Goal: Transaction & Acquisition: Purchase product/service

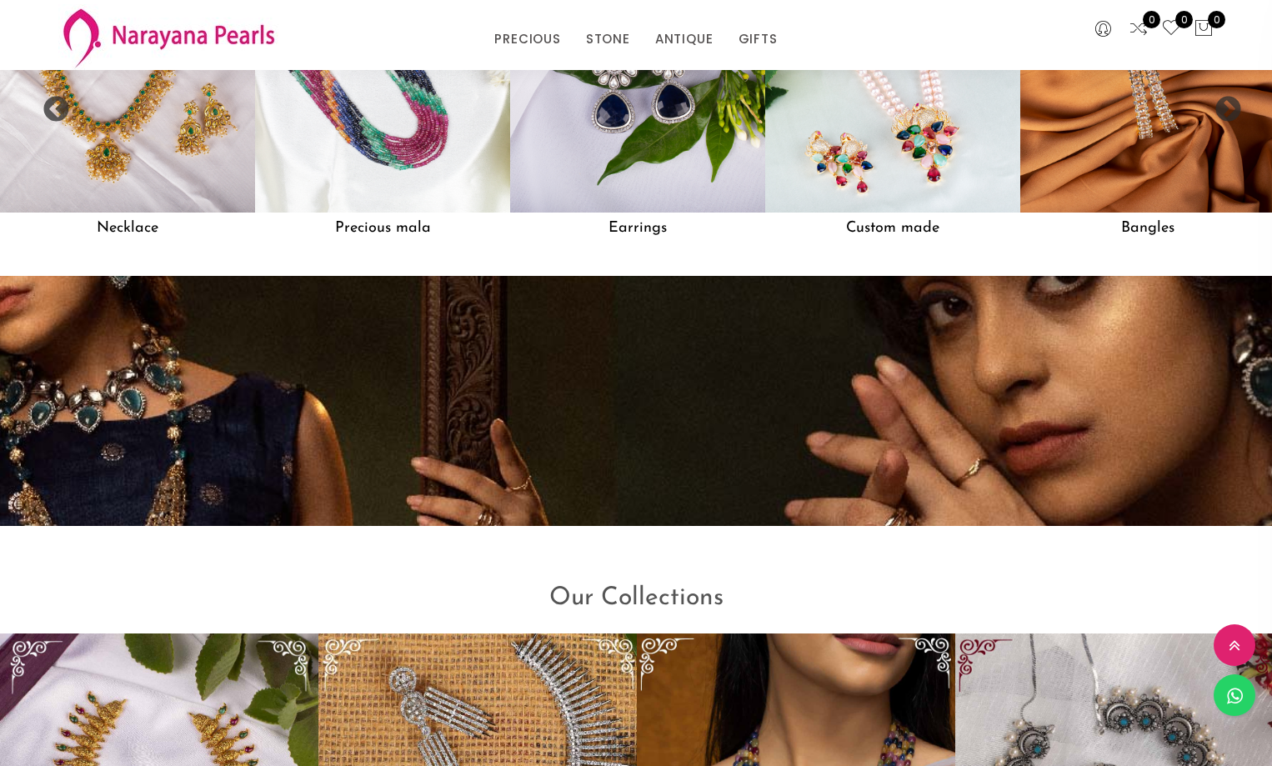
scroll to position [1402, 0]
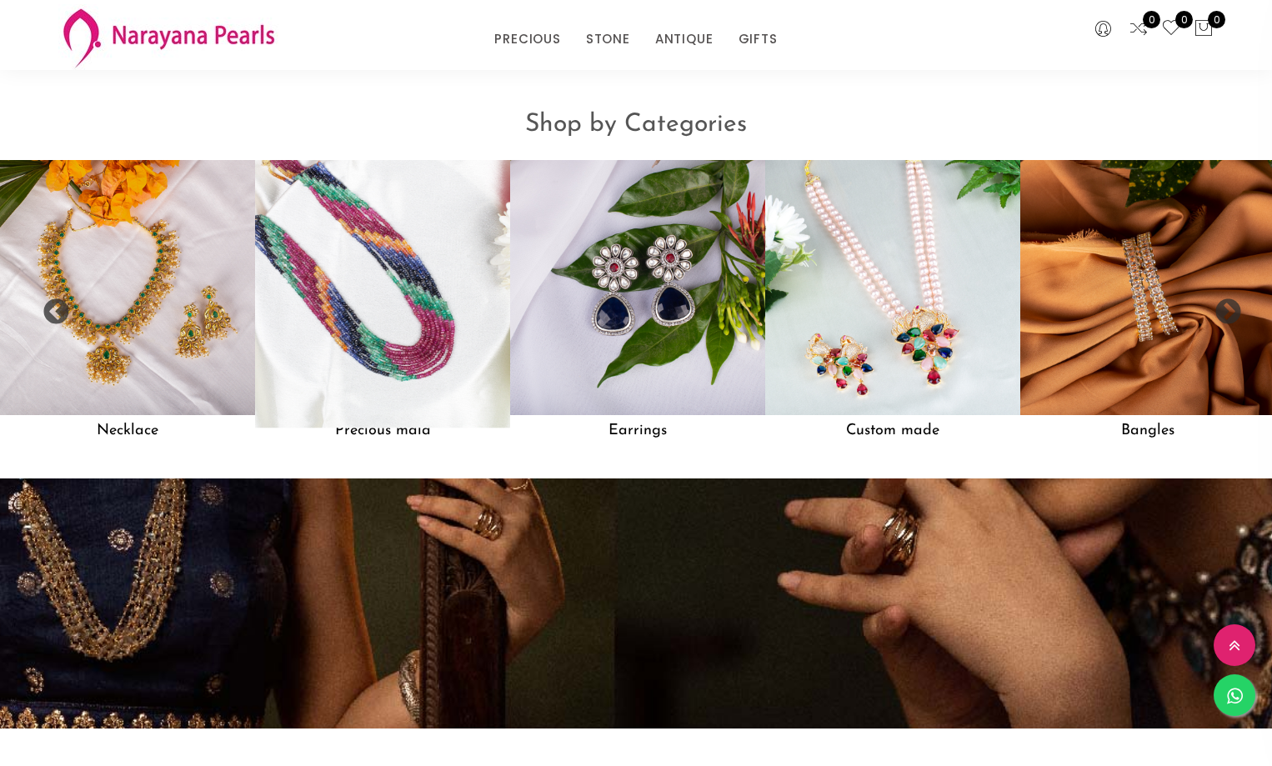
click at [422, 329] on img at bounding box center [383, 288] width 281 height 281
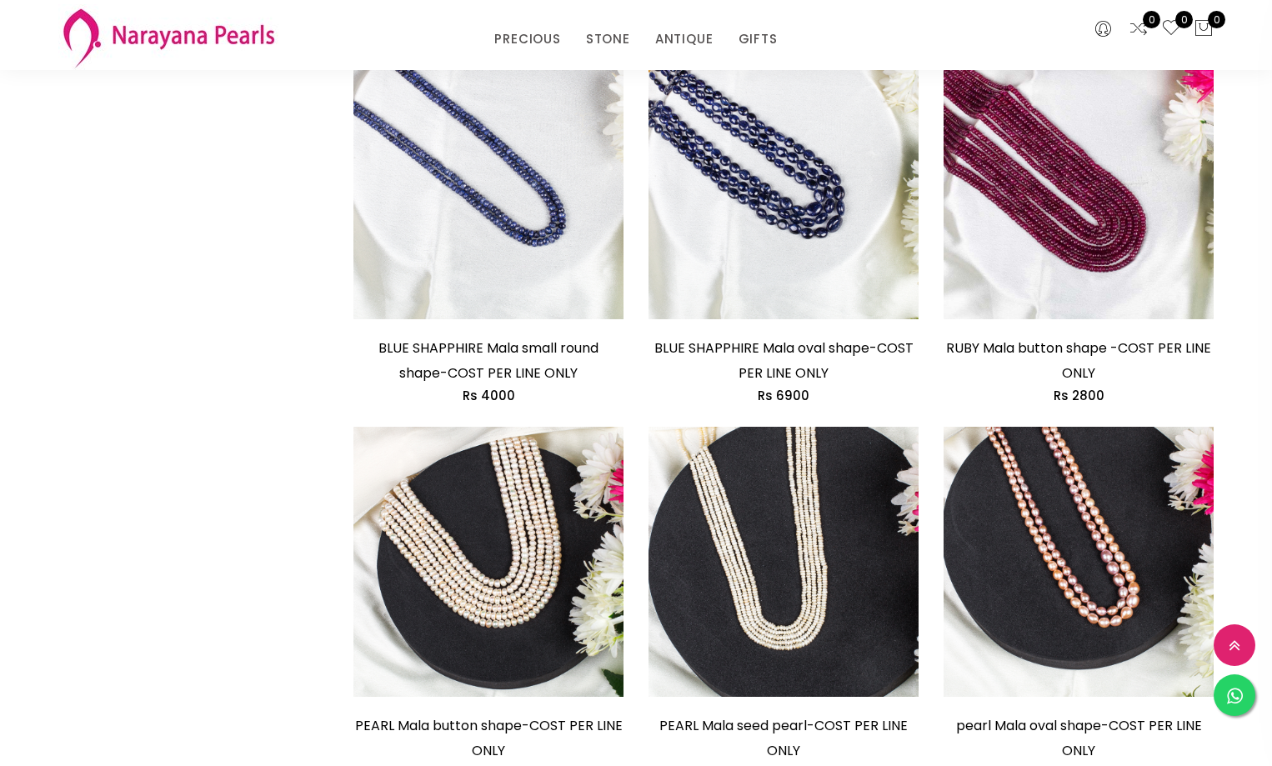
scroll to position [667, 0]
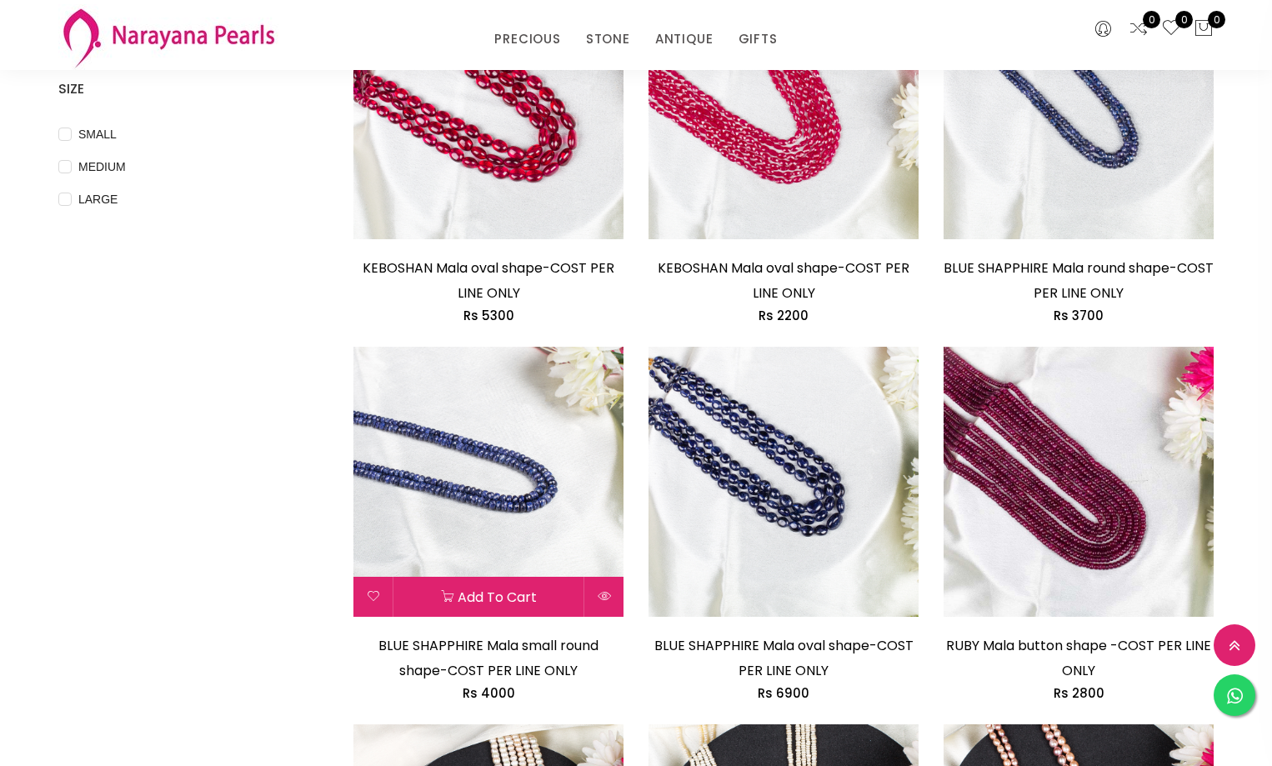
click at [483, 474] on img at bounding box center [488, 482] width 270 height 270
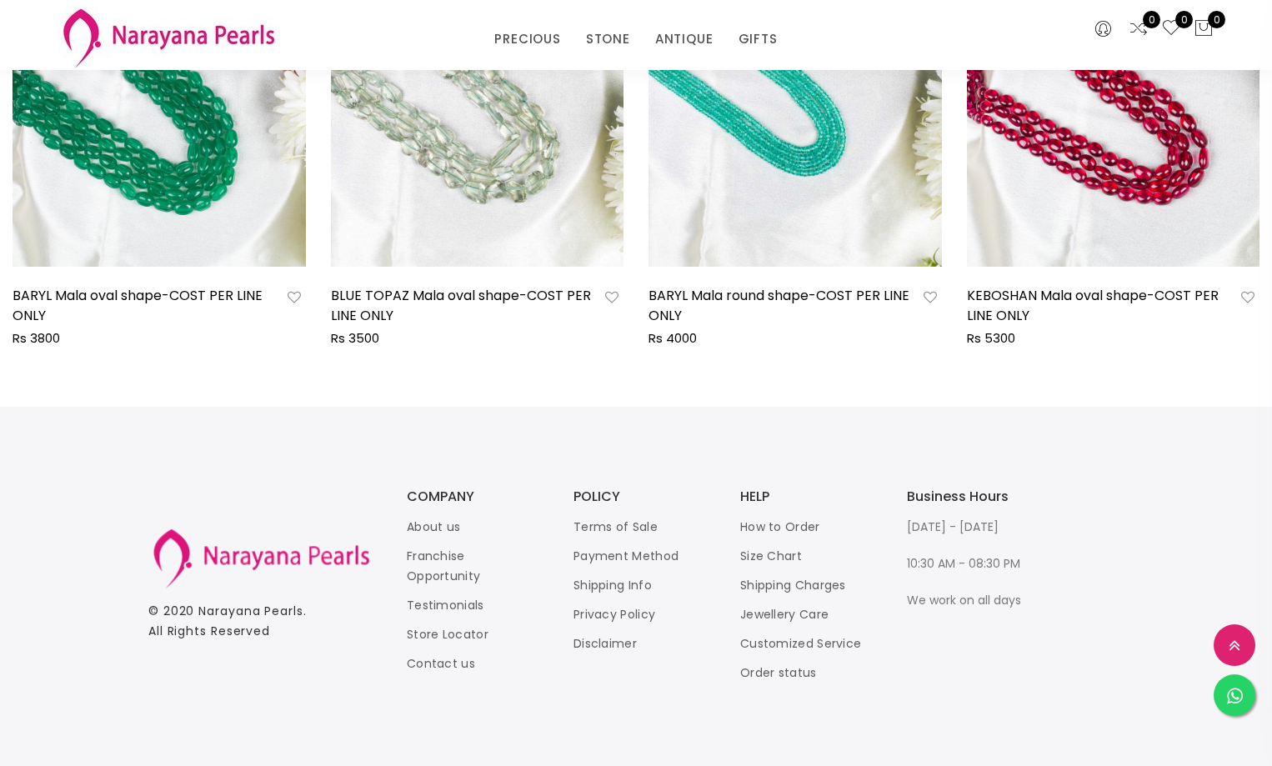
scroll to position [1101, 0]
